Goal: Task Accomplishment & Management: Manage account settings

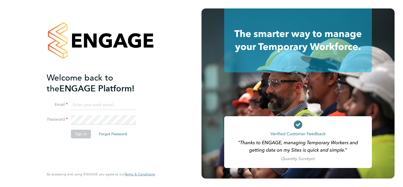
type input "c.turner6@nhs.net"
click at [167, 70] on div "Welcome back to the ENGAGE Platform! Email c.turner6@nhs.net Password Sign In F…" at bounding box center [100, 93] width 201 height 187
click at [78, 135] on button "Sign In" at bounding box center [81, 133] width 20 height 8
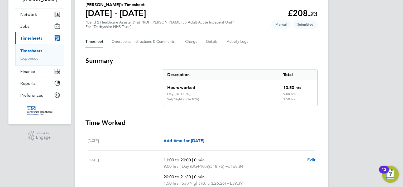
scroll to position [22, 0]
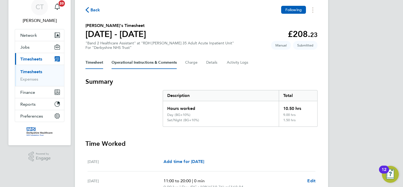
drag, startPoint x: 159, startPoint y: 60, endPoint x: 206, endPoint y: 73, distance: 48.9
click at [159, 60] on Comments-tab "Operational Instructions & Comments" at bounding box center [144, 62] width 65 height 13
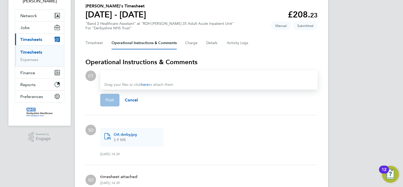
scroll to position [98, 0]
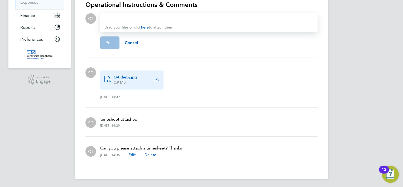
click at [122, 77] on span "OA derby.jpg" at bounding box center [125, 77] width 23 height 5
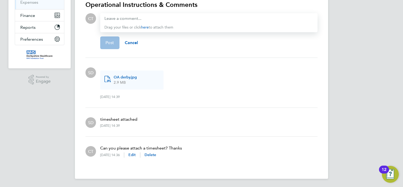
scroll to position [0, 0]
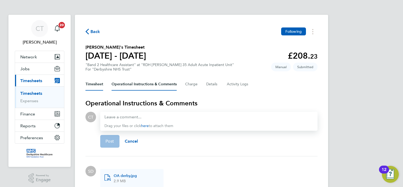
drag, startPoint x: 93, startPoint y: 84, endPoint x: 150, endPoint y: 90, distance: 57.5
click at [93, 84] on button "Timesheet" at bounding box center [94, 84] width 18 height 13
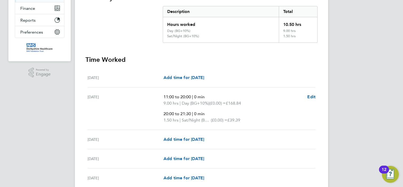
scroll to position [190, 0]
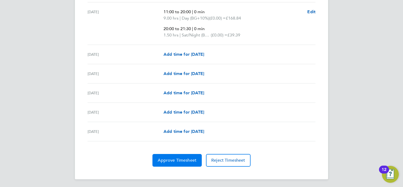
click at [194, 160] on span "Approve Timesheet" at bounding box center [177, 159] width 39 height 5
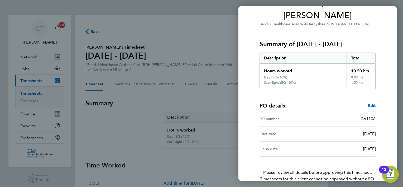
scroll to position [71, 0]
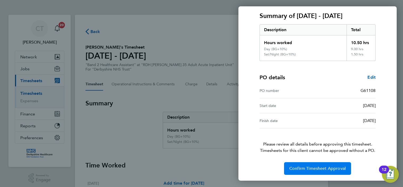
click at [323, 167] on span "Confirm Timesheet Approval" at bounding box center [317, 168] width 56 height 5
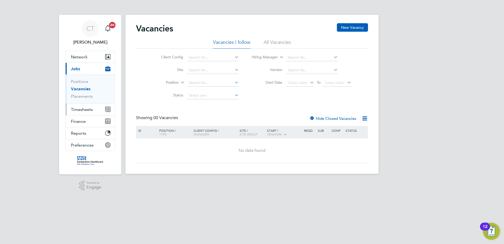
click at [86, 108] on span "Timesheets" at bounding box center [82, 109] width 22 height 5
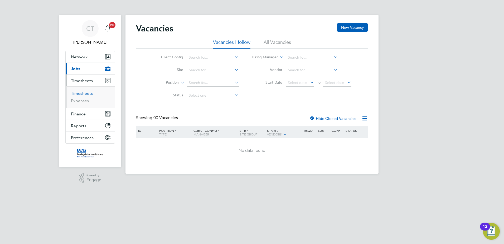
click at [86, 93] on link "Timesheets" at bounding box center [82, 93] width 22 height 5
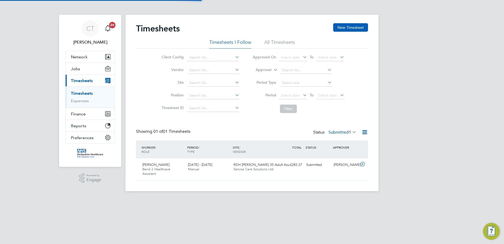
scroll to position [13, 46]
click at [363, 163] on icon at bounding box center [362, 164] width 7 height 4
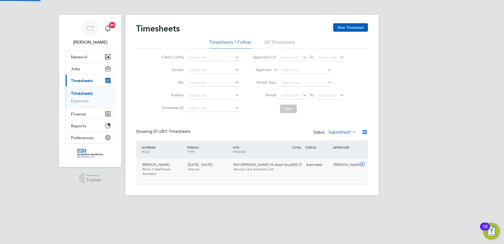
scroll to position [9, 51]
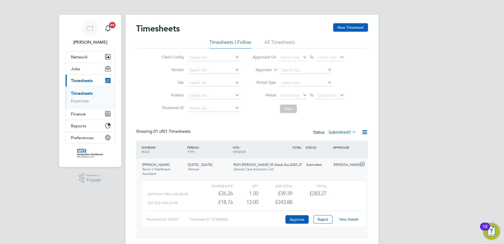
click at [350, 218] on link "View Details" at bounding box center [348, 219] width 19 height 4
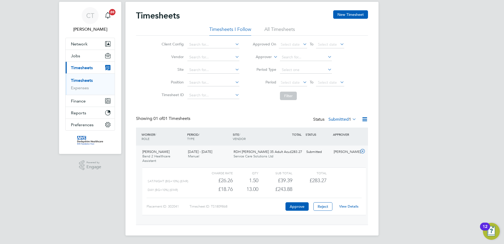
click at [353, 206] on link "View Details" at bounding box center [348, 206] width 19 height 4
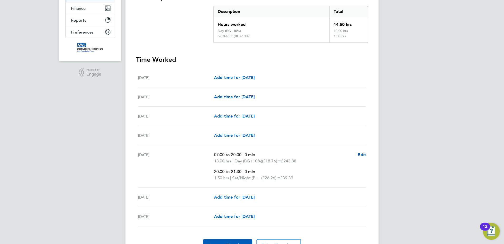
scroll to position [134, 0]
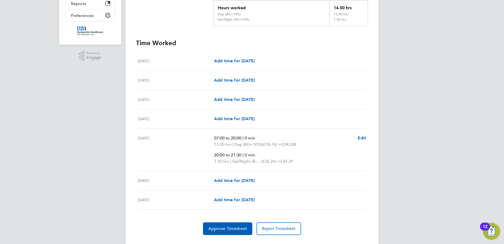
scroll to position [134, 0]
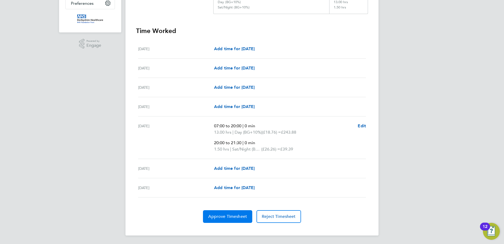
click at [235, 220] on button "Approve Timesheet" at bounding box center [227, 216] width 49 height 13
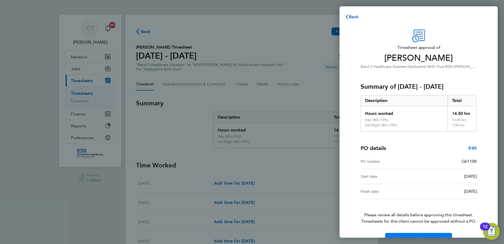
scroll to position [14, 0]
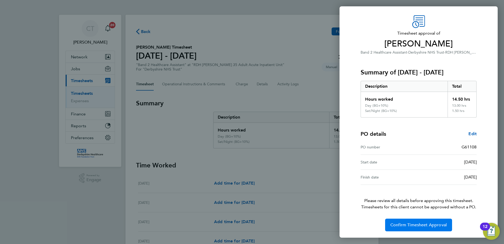
click at [412, 226] on span "Confirm Timesheet Approval" at bounding box center [418, 224] width 56 height 5
